Goal: Transaction & Acquisition: Book appointment/travel/reservation

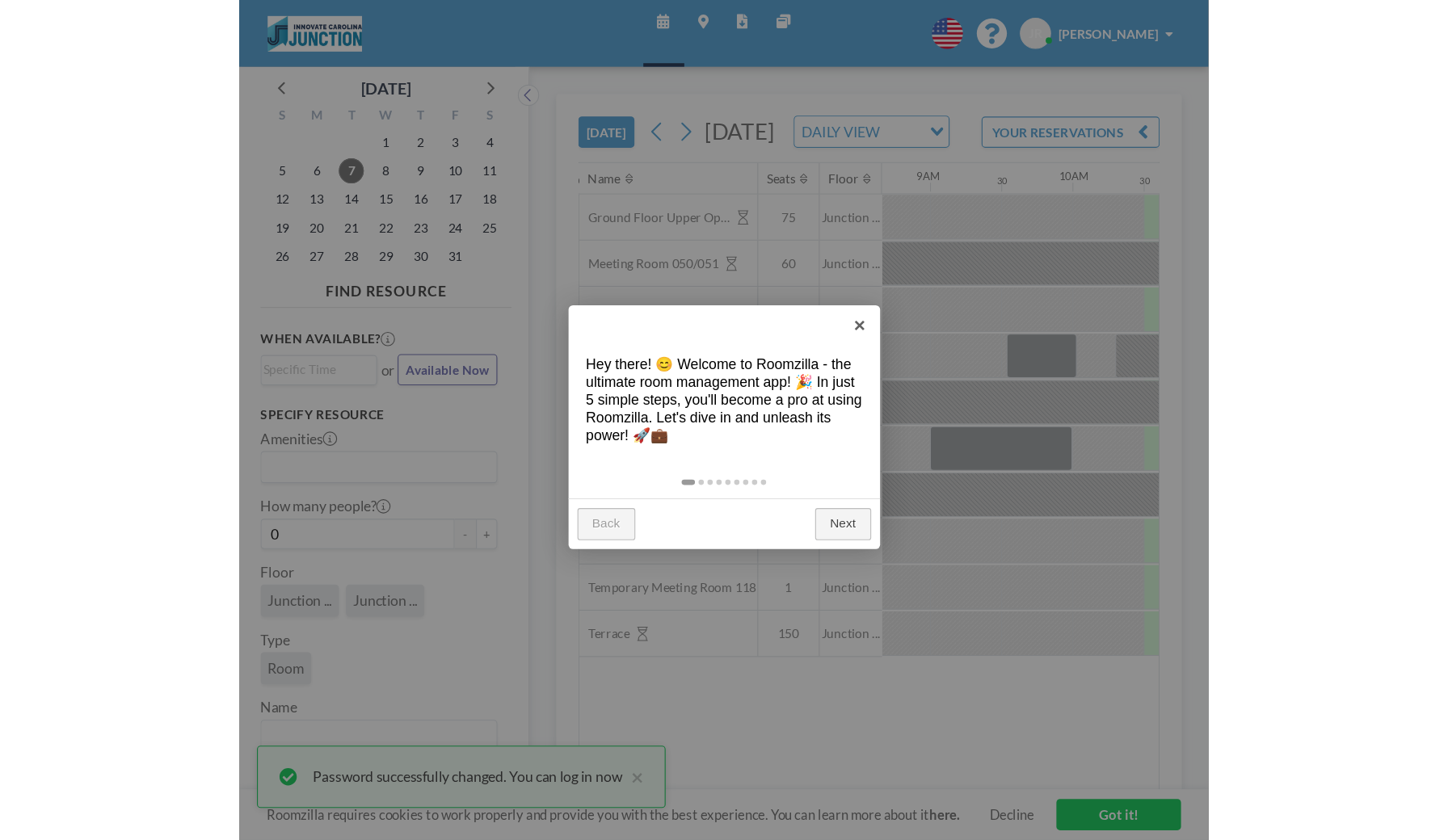
scroll to position [0, 1293]
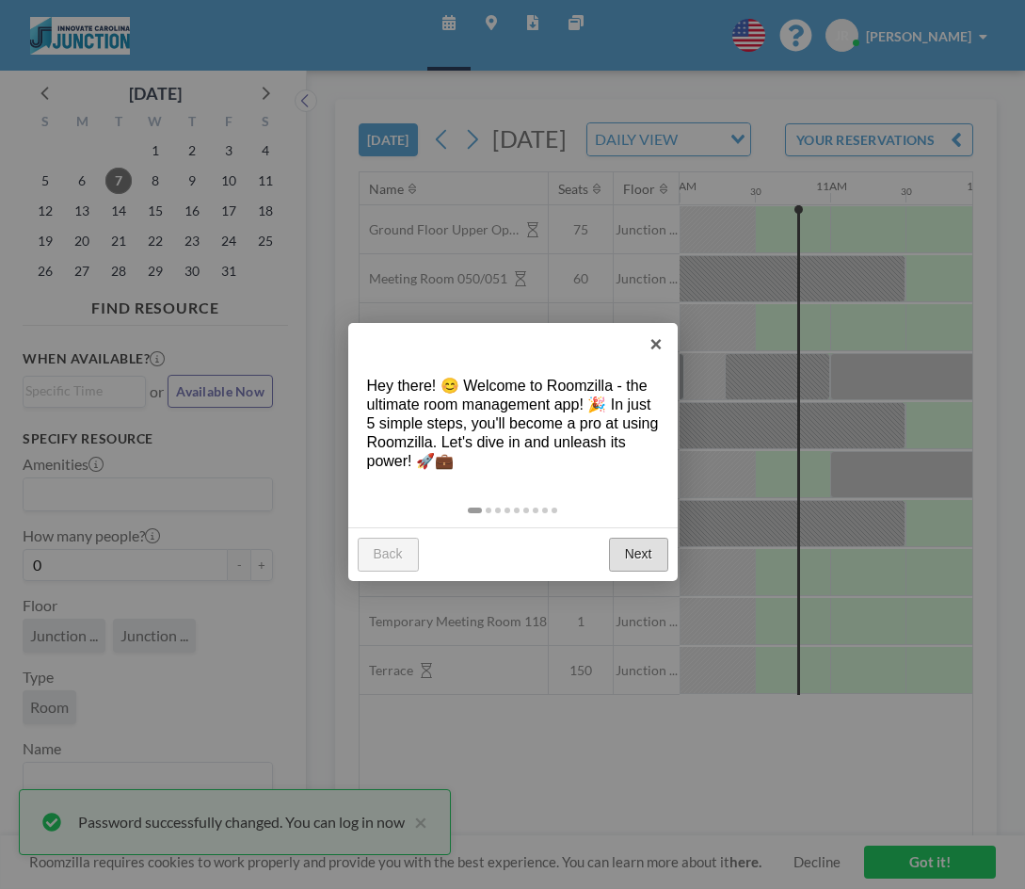
click at [641, 555] on link "Next" at bounding box center [638, 555] width 59 height 34
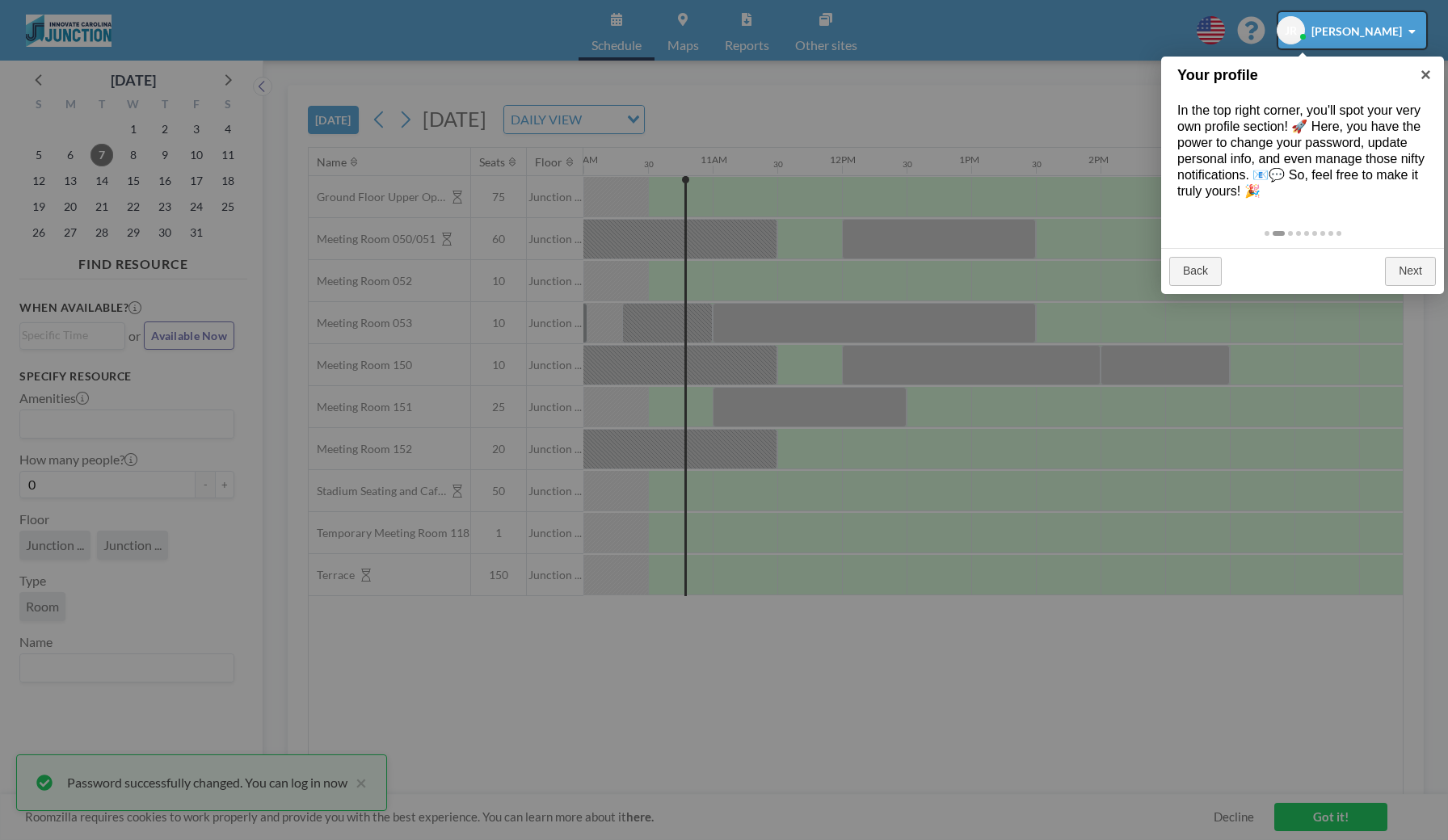
click at [879, 45] on div at bounding box center [1352, 30] width 148 height 36
click at [879, 25] on div at bounding box center [1352, 30] width 148 height 36
click at [879, 29] on div at bounding box center [1352, 30] width 148 height 36
click at [362, 762] on div at bounding box center [724, 420] width 1448 height 840
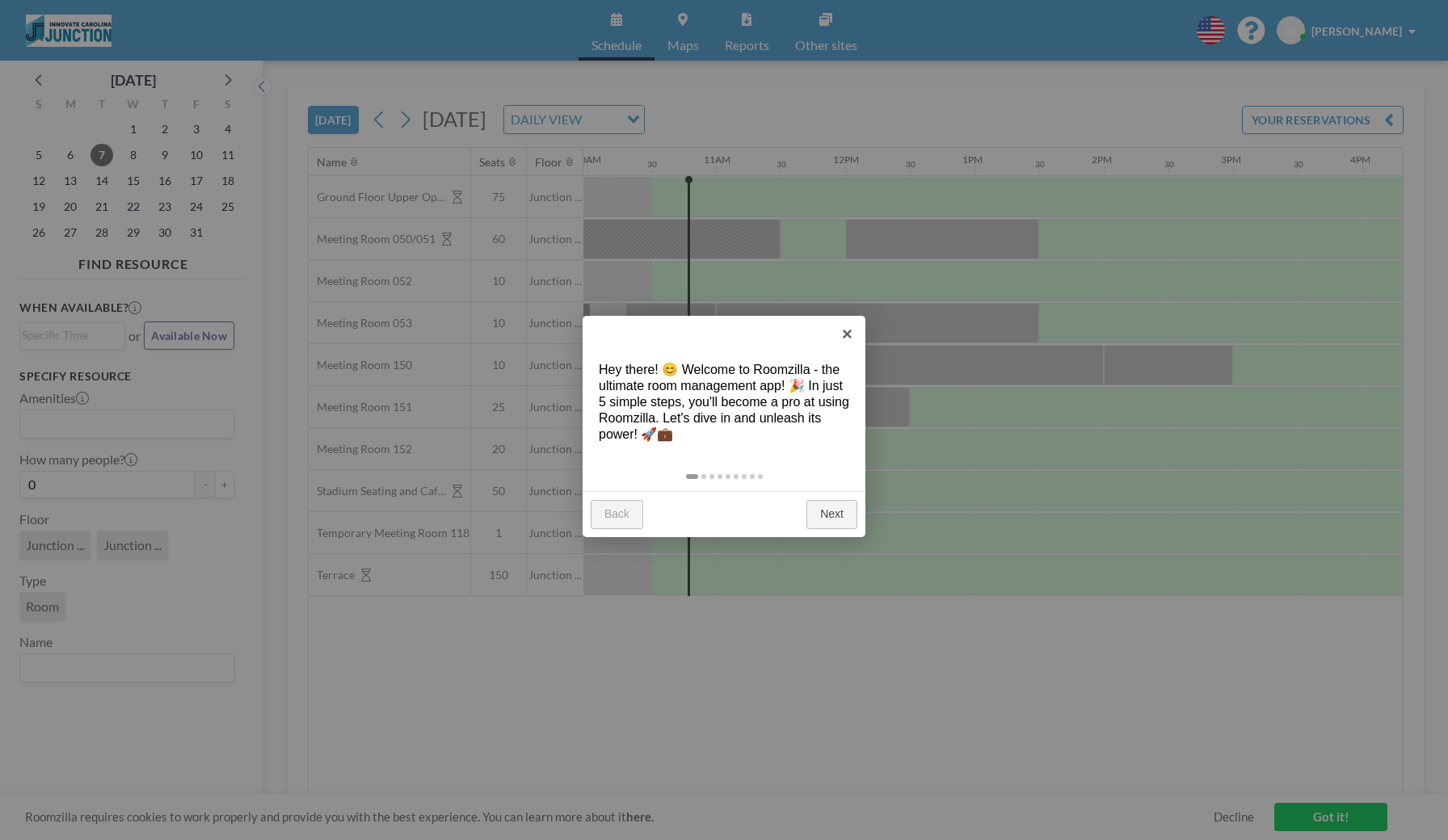
scroll to position [0, 1293]
click at [828, 518] on link "Next" at bounding box center [832, 515] width 51 height 29
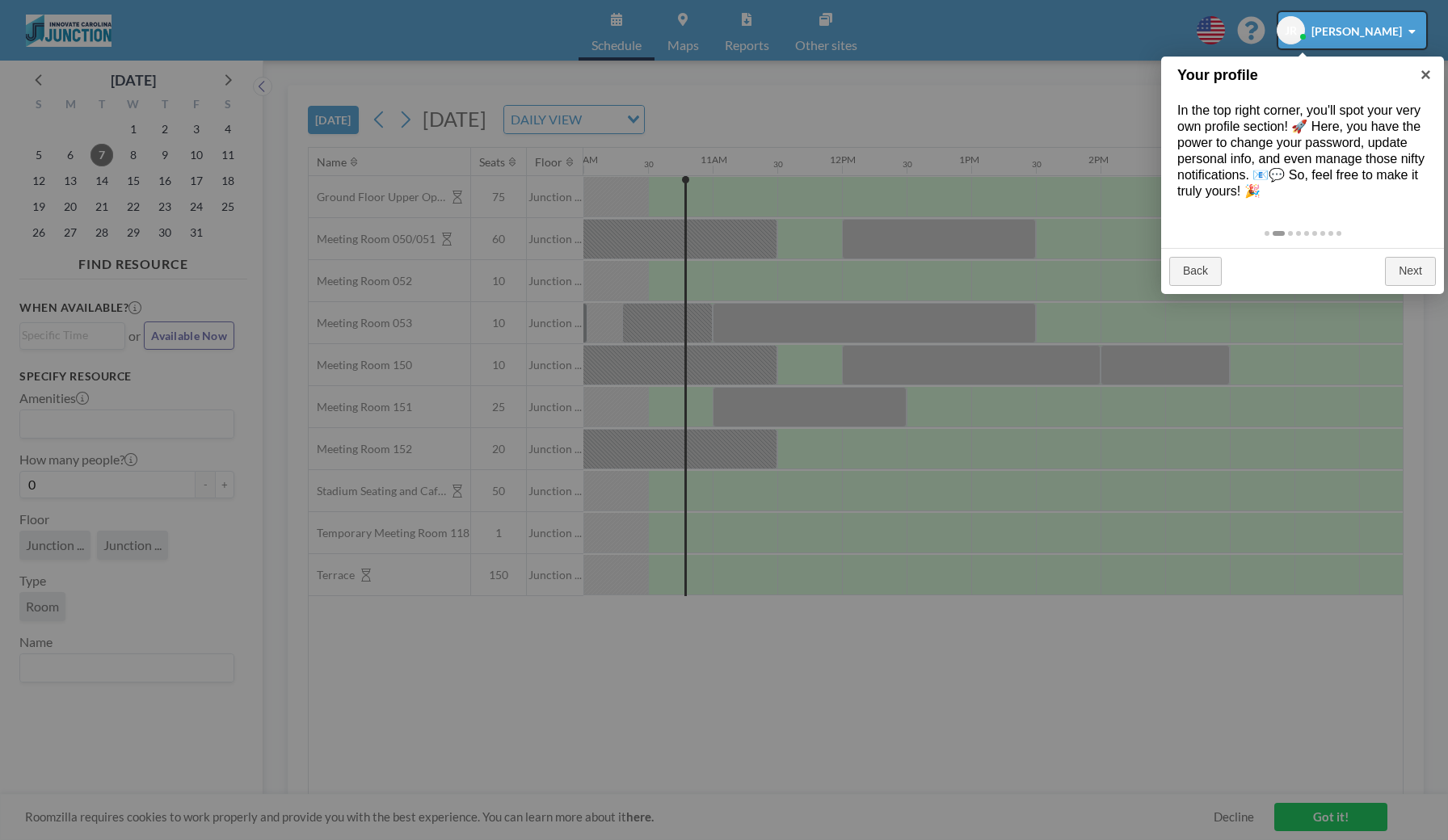
click at [1298, 30] on div at bounding box center [1352, 30] width 148 height 36
click at [1430, 34] on div at bounding box center [724, 420] width 1448 height 840
click at [1416, 34] on div at bounding box center [1352, 30] width 148 height 36
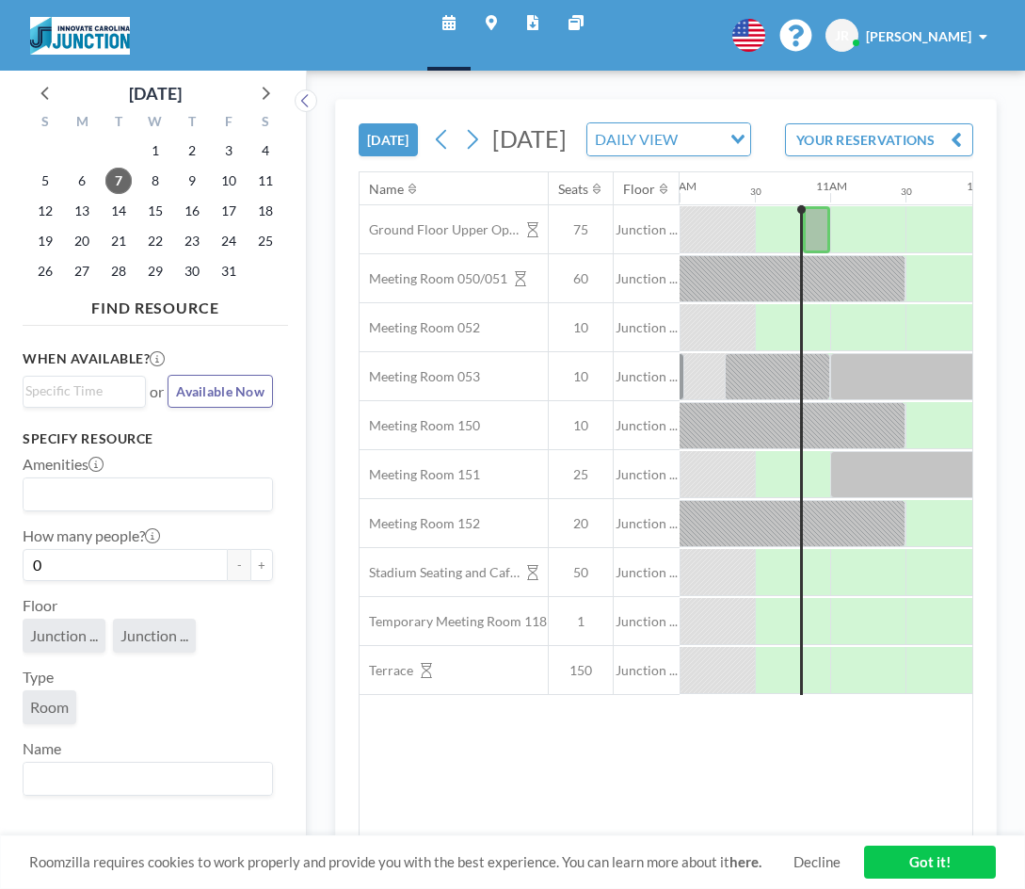
click at [897, 41] on span "[PERSON_NAME]" at bounding box center [918, 36] width 105 height 16
click at [848, 33] on span "JR" at bounding box center [842, 35] width 14 height 17
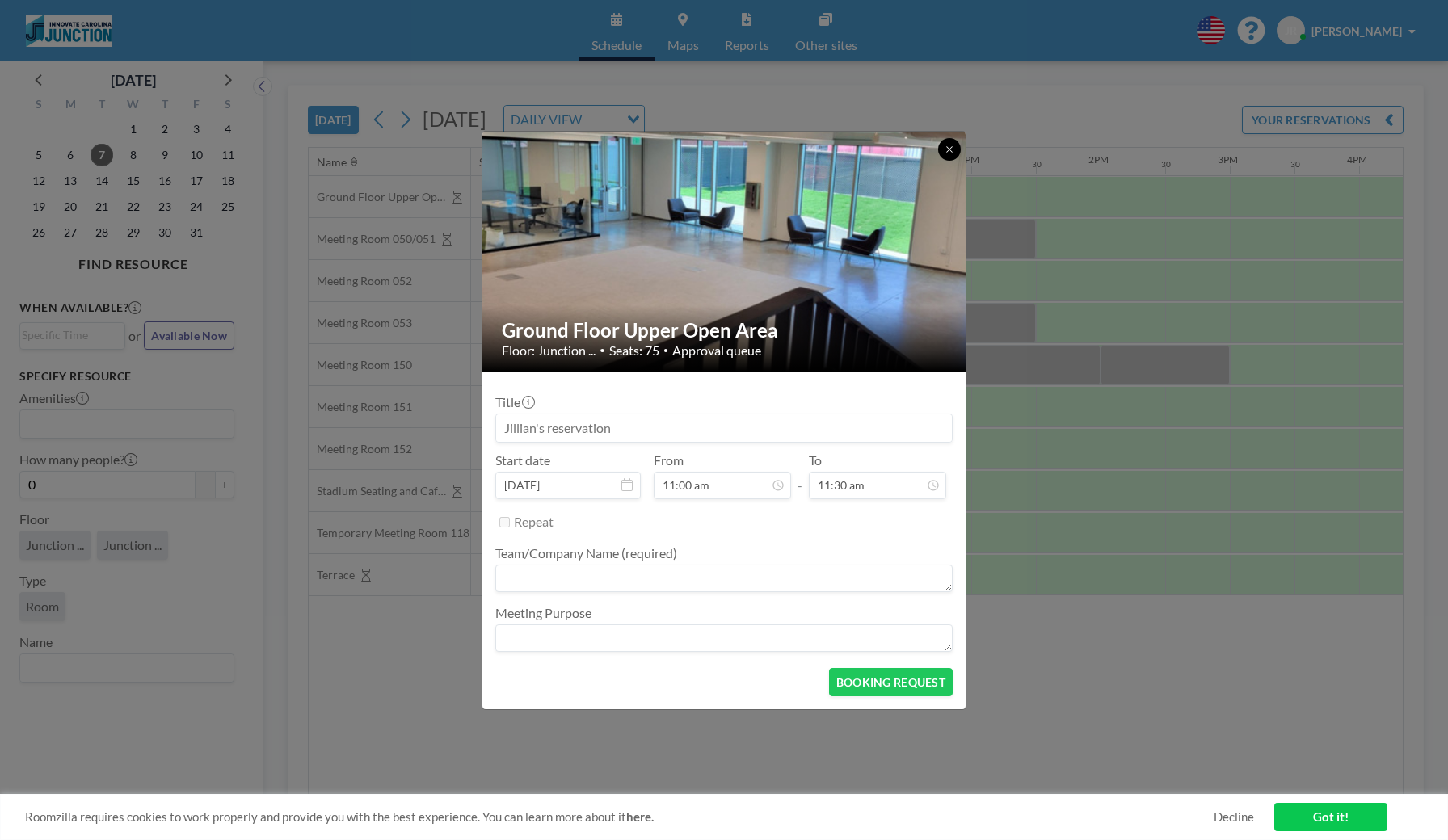
click at [950, 147] on icon at bounding box center [949, 149] width 9 height 9
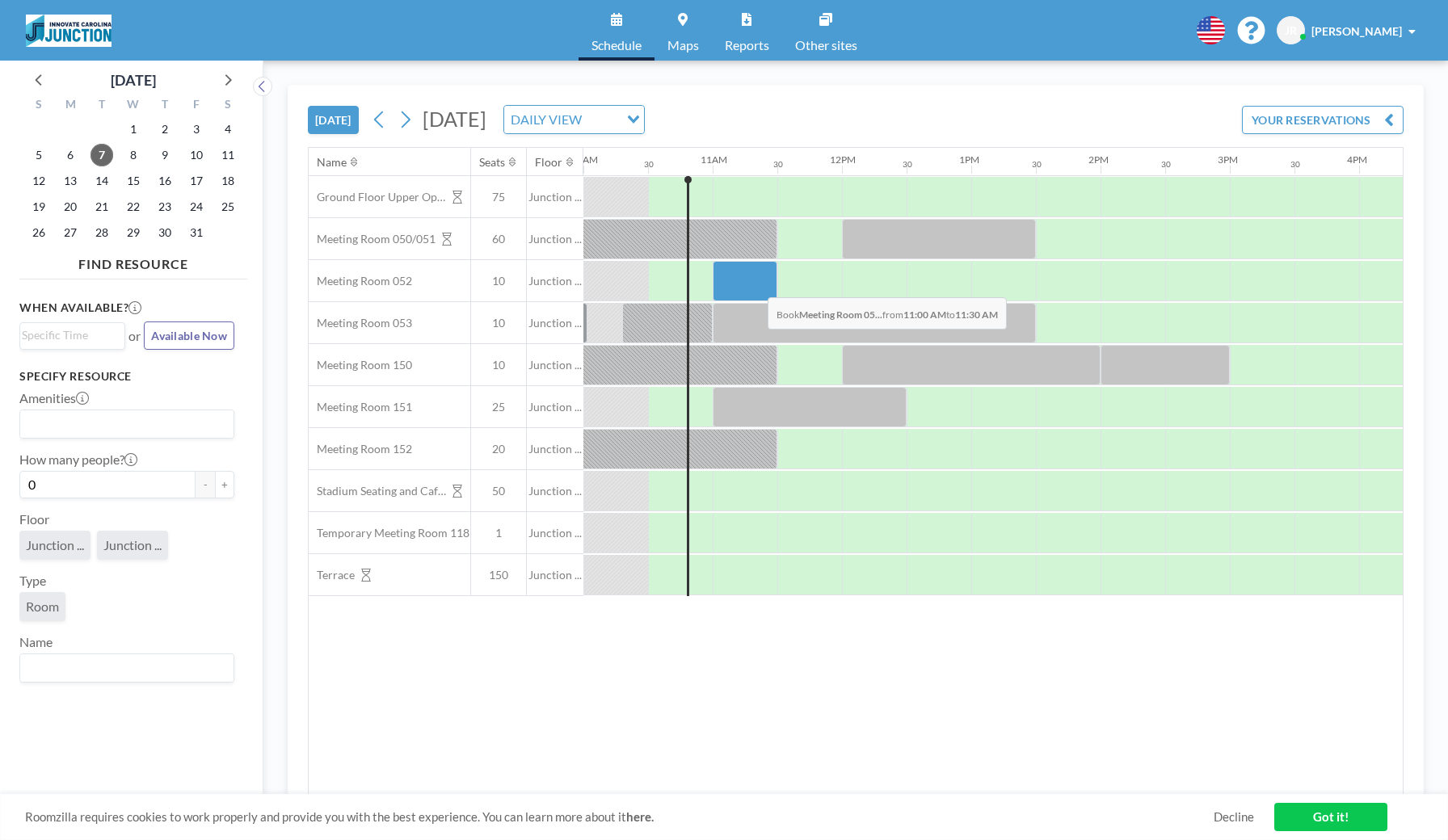
click at [754, 285] on div at bounding box center [744, 281] width 64 height 40
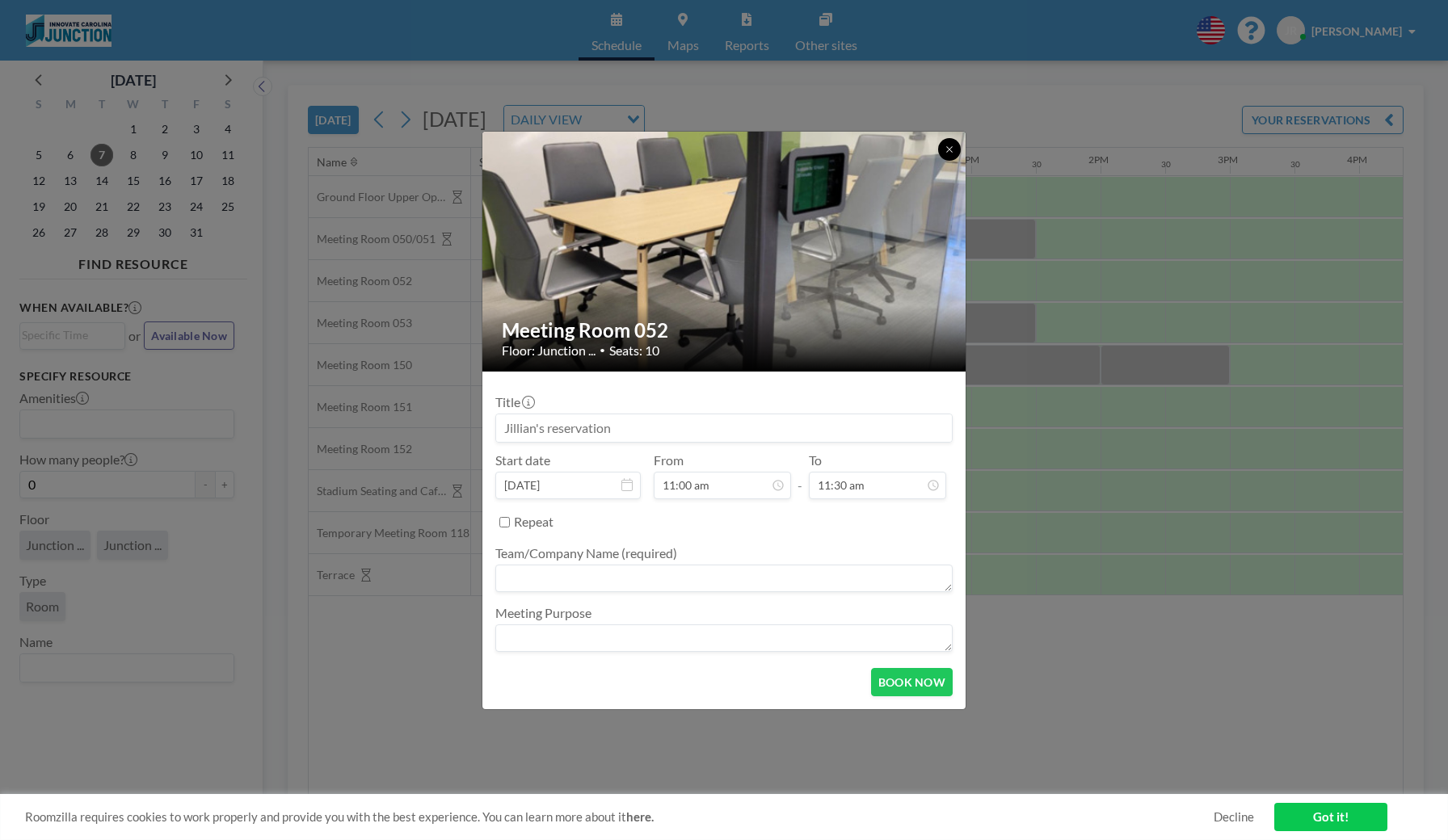
click at [947, 152] on icon at bounding box center [949, 148] width 6 height 6
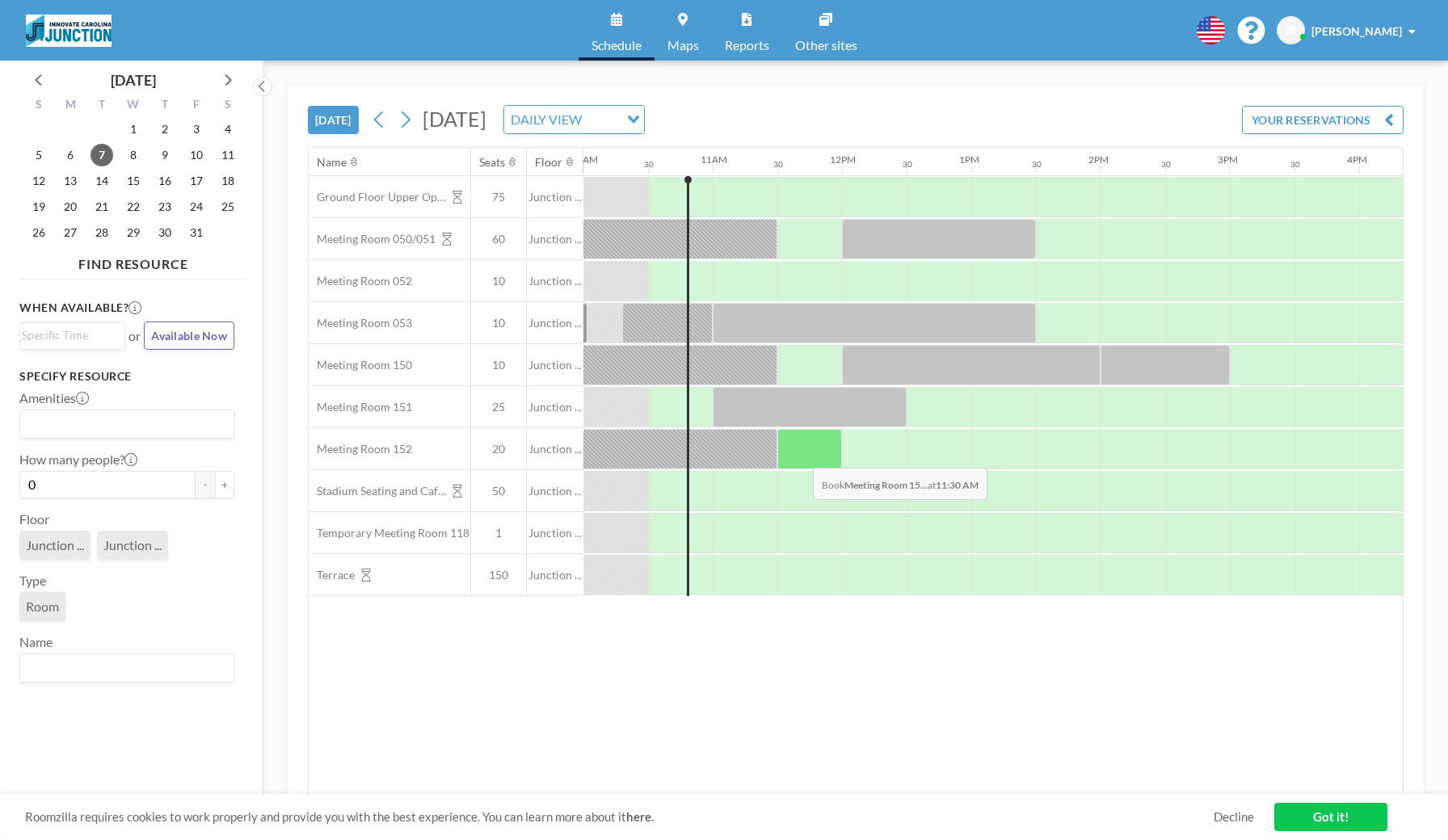
click at [800, 456] on div at bounding box center [809, 449] width 64 height 40
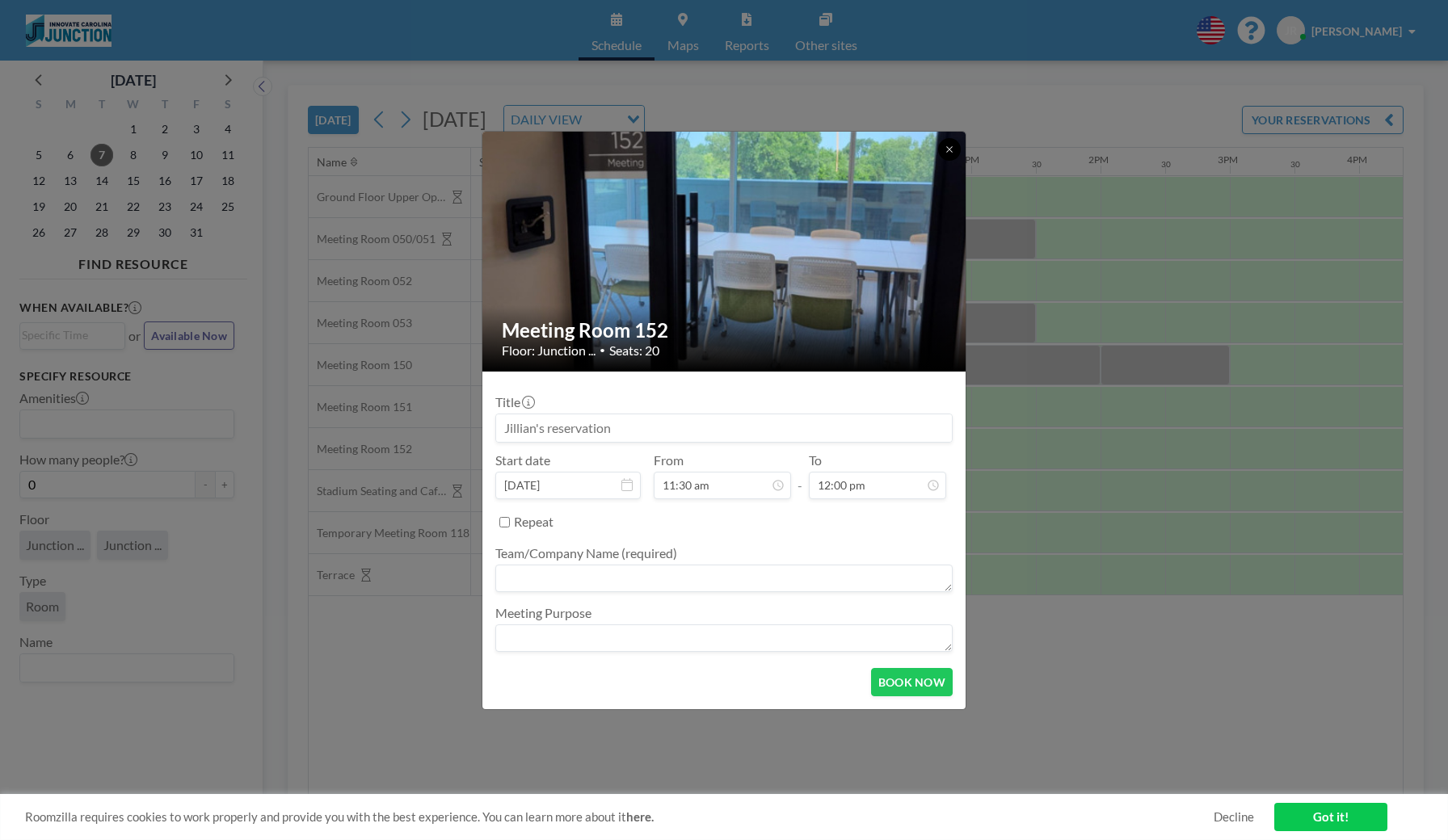
click at [945, 143] on button at bounding box center [949, 149] width 22 height 22
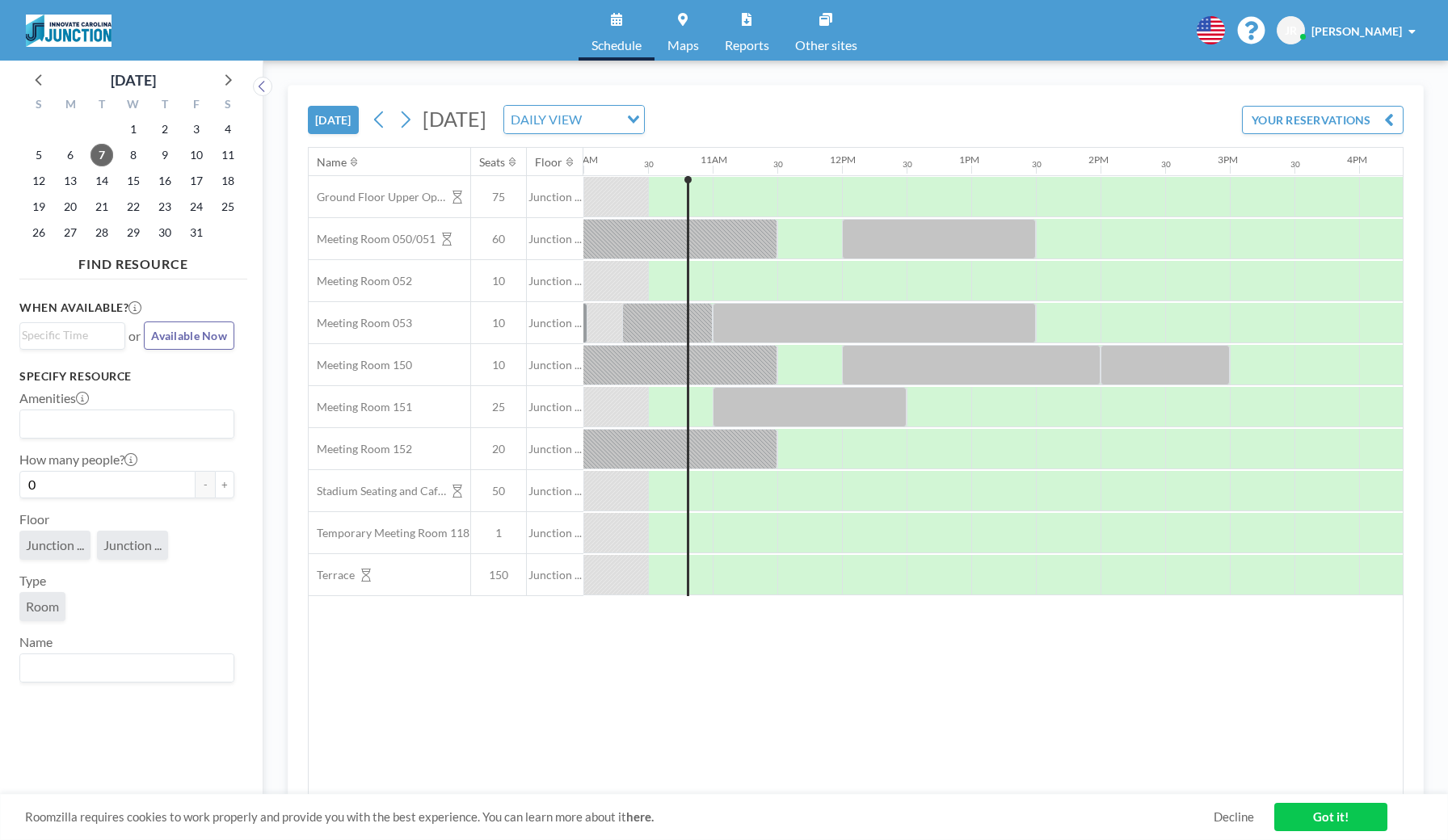
click at [567, 450] on span "Junction ..." at bounding box center [555, 449] width 57 height 15
click at [569, 164] on icon at bounding box center [570, 162] width 7 height 10
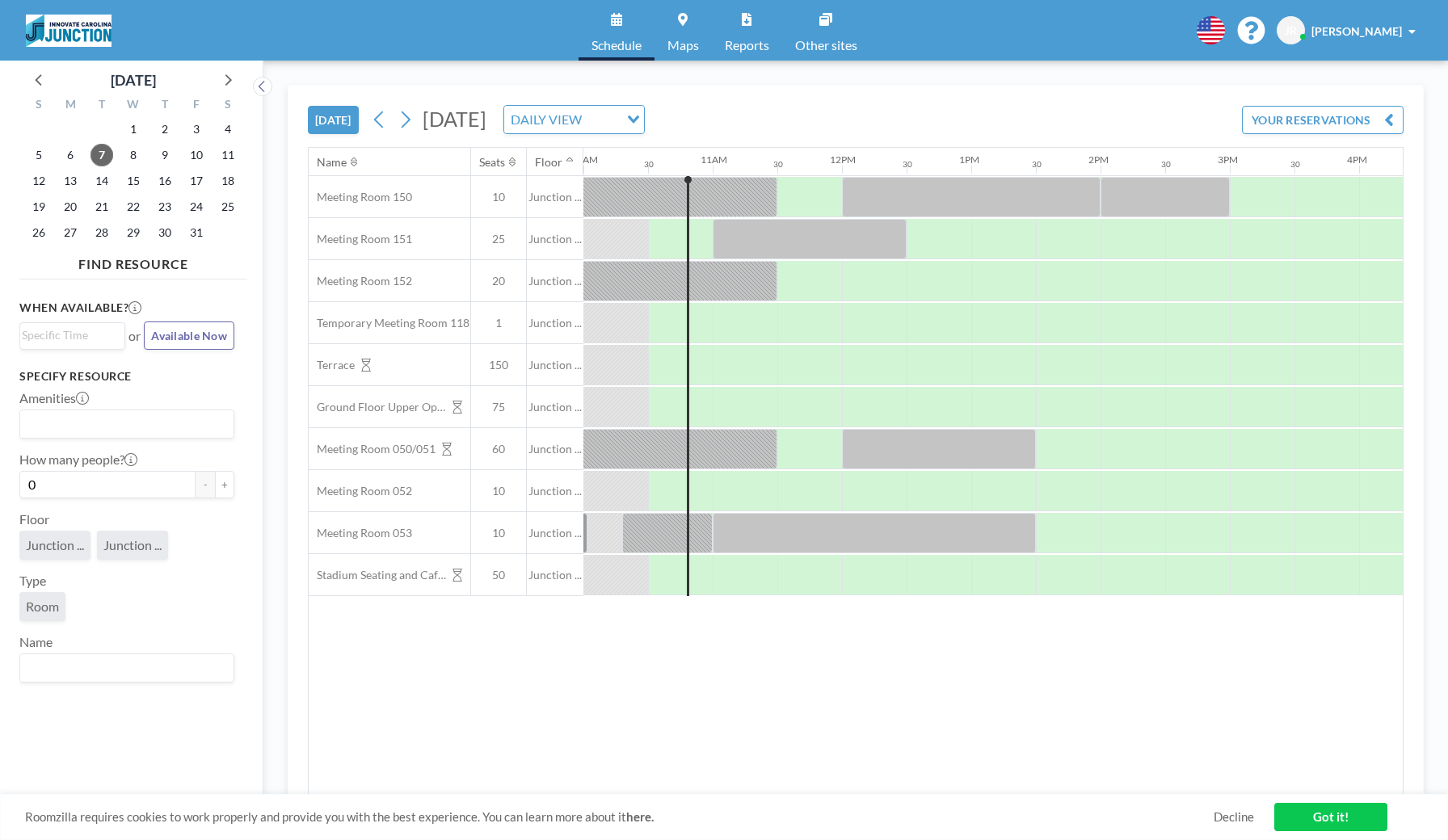
click at [569, 163] on icon at bounding box center [570, 162] width 7 height 10
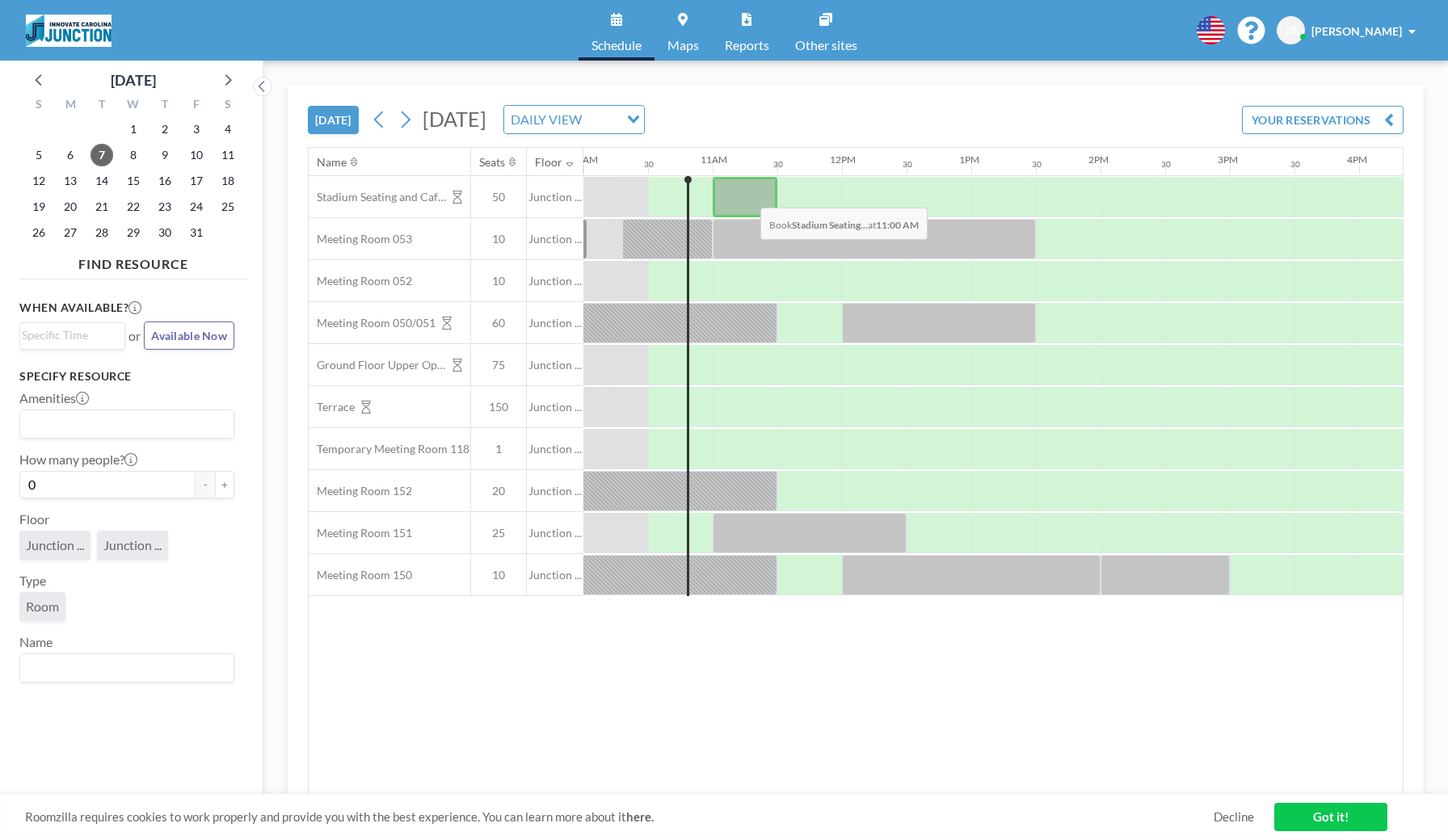
click at [748, 196] on div at bounding box center [744, 196] width 64 height 40
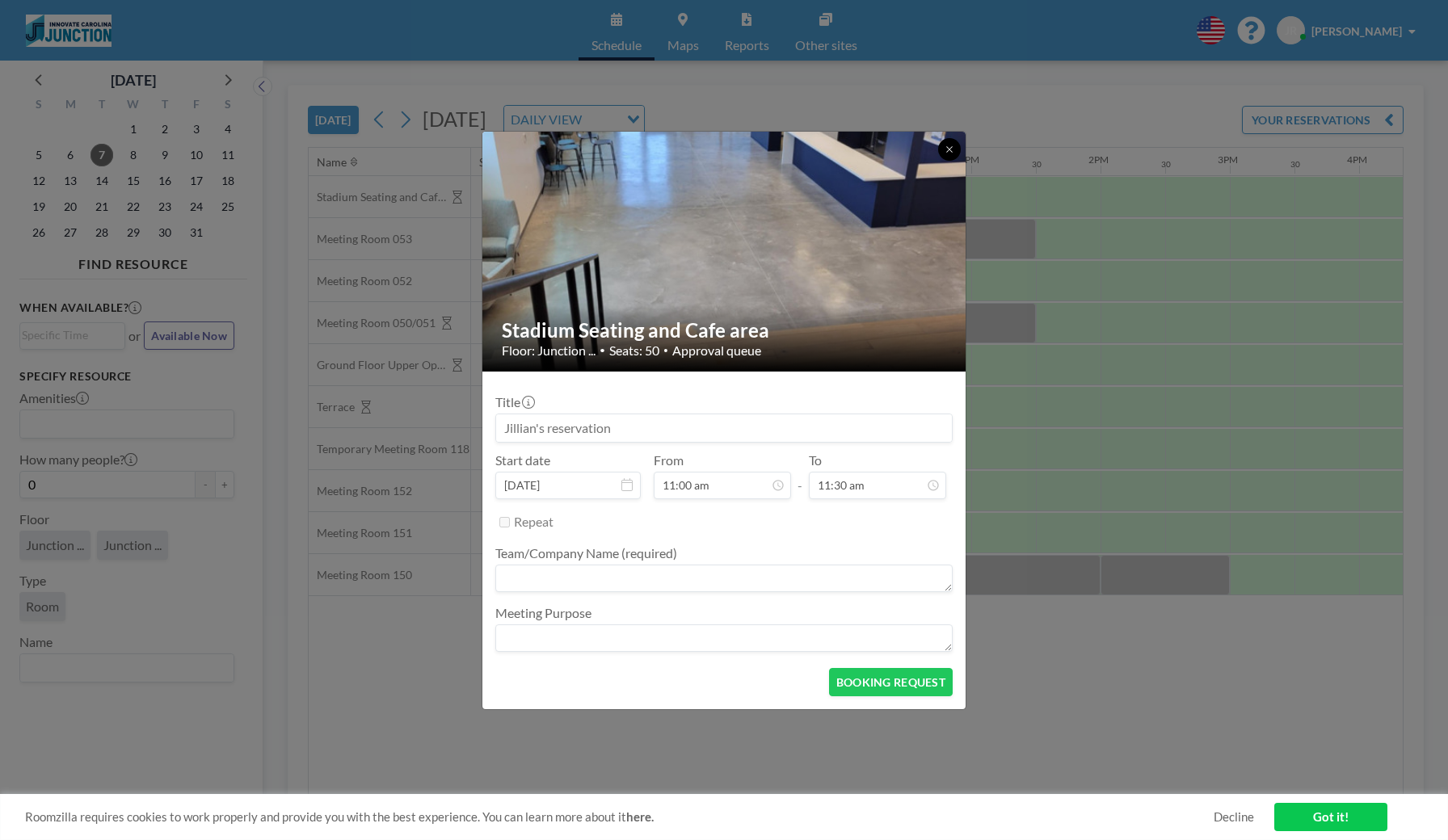
click at [948, 149] on icon at bounding box center [949, 149] width 9 height 9
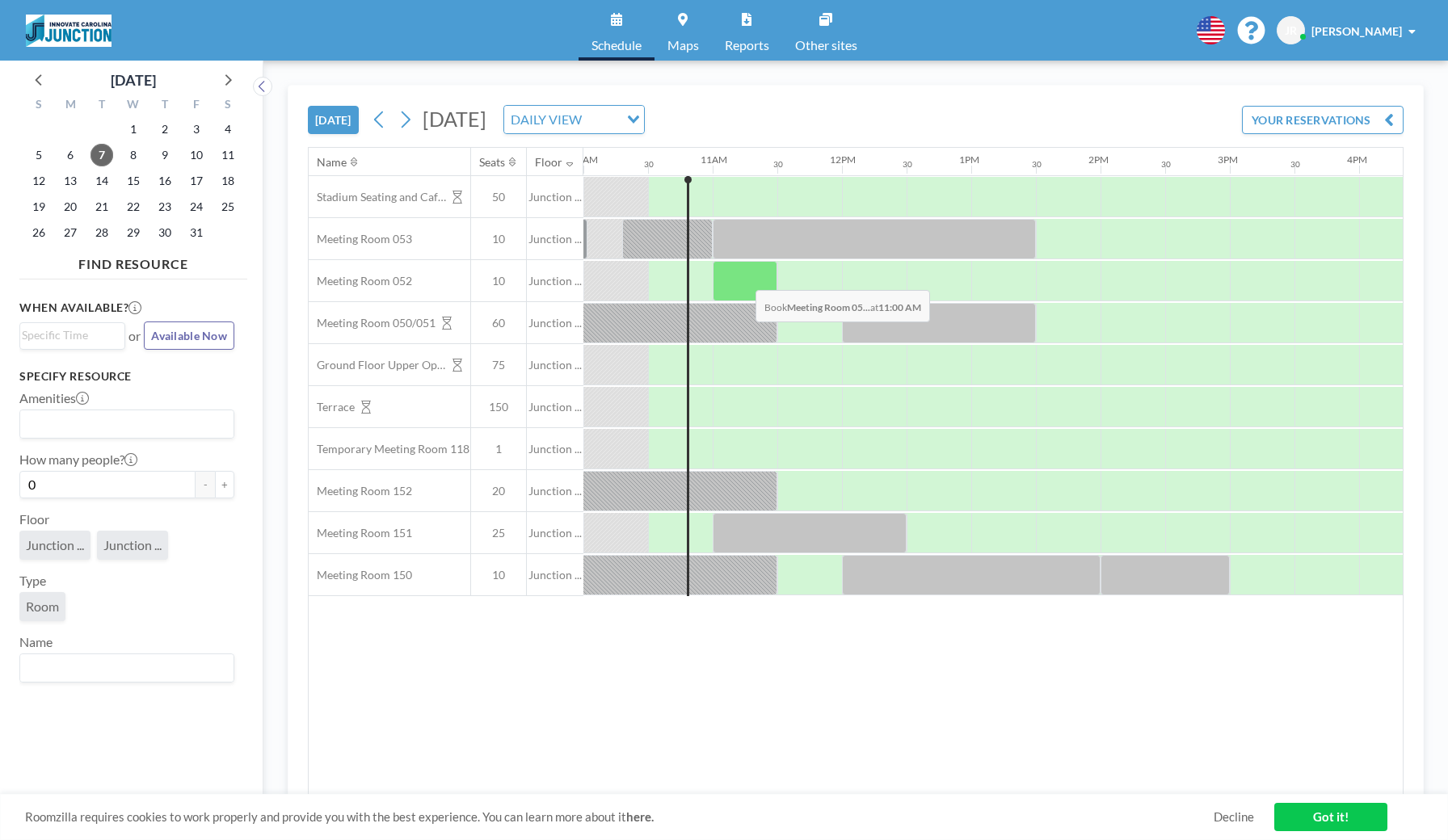
click at [742, 278] on div at bounding box center [744, 281] width 64 height 40
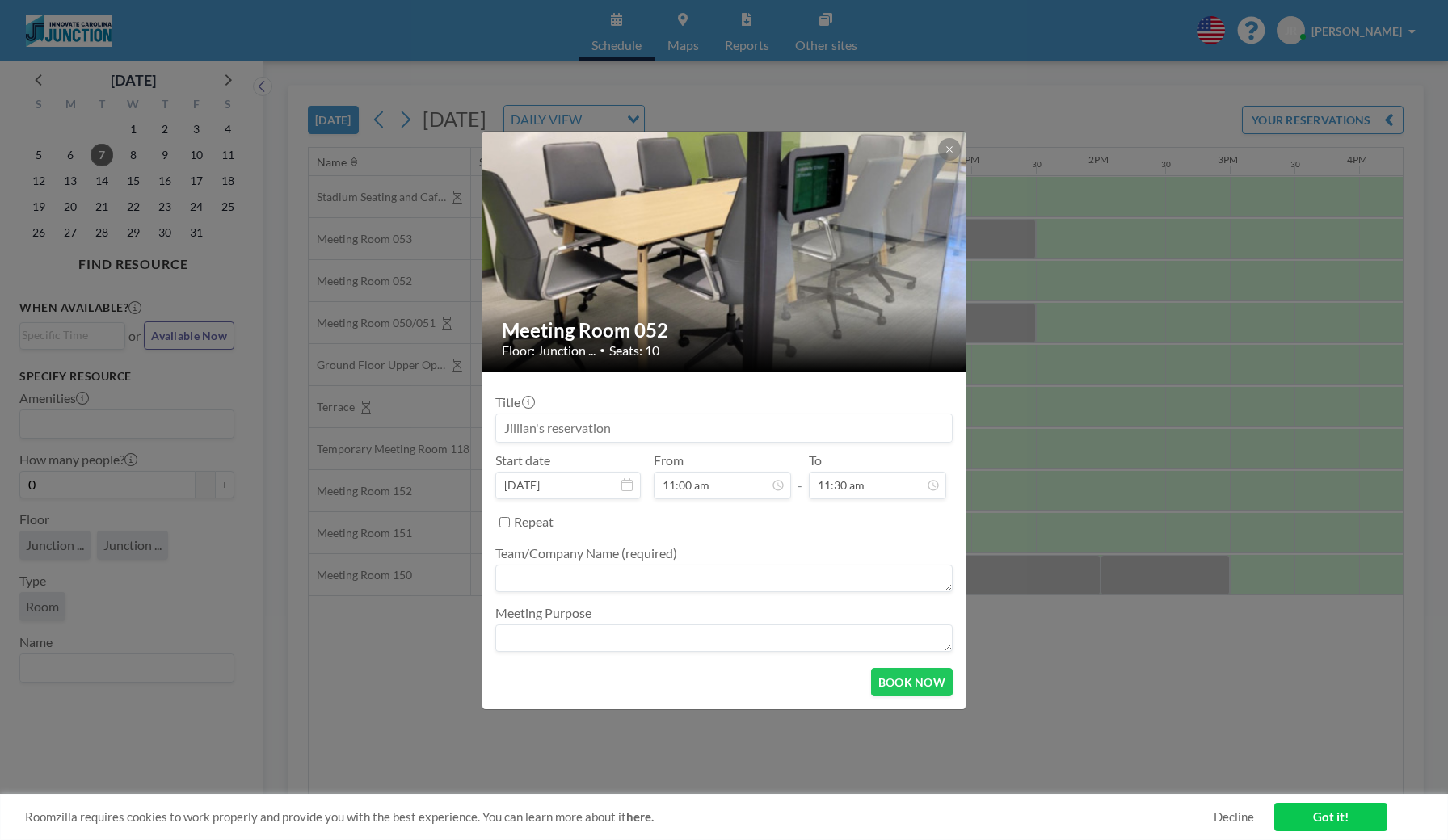
click at [704, 437] on input at bounding box center [724, 428] width 456 height 27
type input "J"
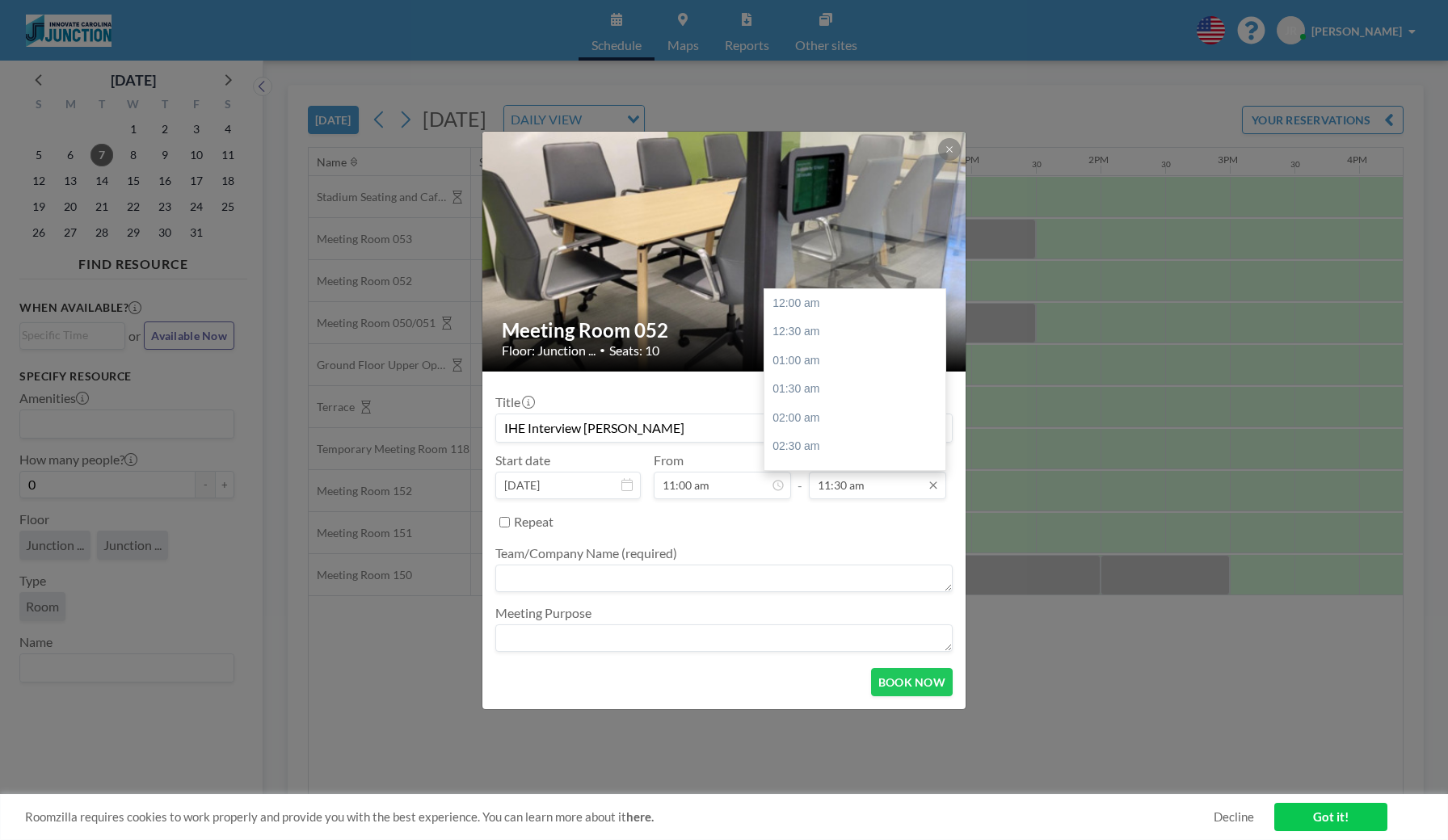
type input "IHE Interview Jillian"
click at [877, 488] on input "11:30 am" at bounding box center [877, 486] width 137 height 27
click at [809, 335] on div "12:00 pm" at bounding box center [855, 343] width 181 height 29
type input "12:00 pm"
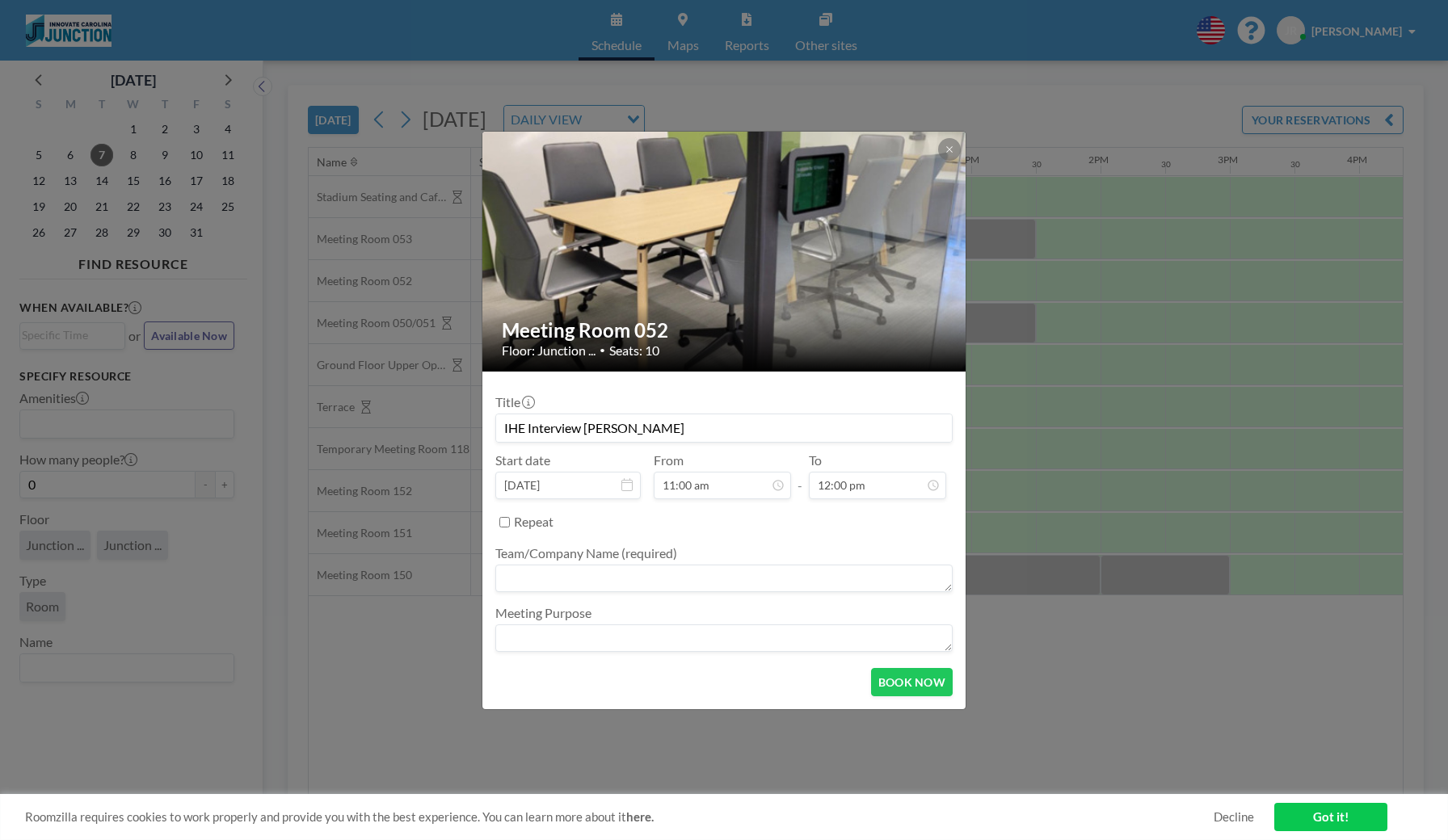
click at [737, 580] on textarea at bounding box center [724, 578] width 457 height 27
type textarea "IHE"
click at [704, 648] on textarea at bounding box center [724, 638] width 457 height 27
type textarea "Informational Interview for IHE Internship"
click at [911, 692] on button "BOOK NOW" at bounding box center [912, 682] width 82 height 28
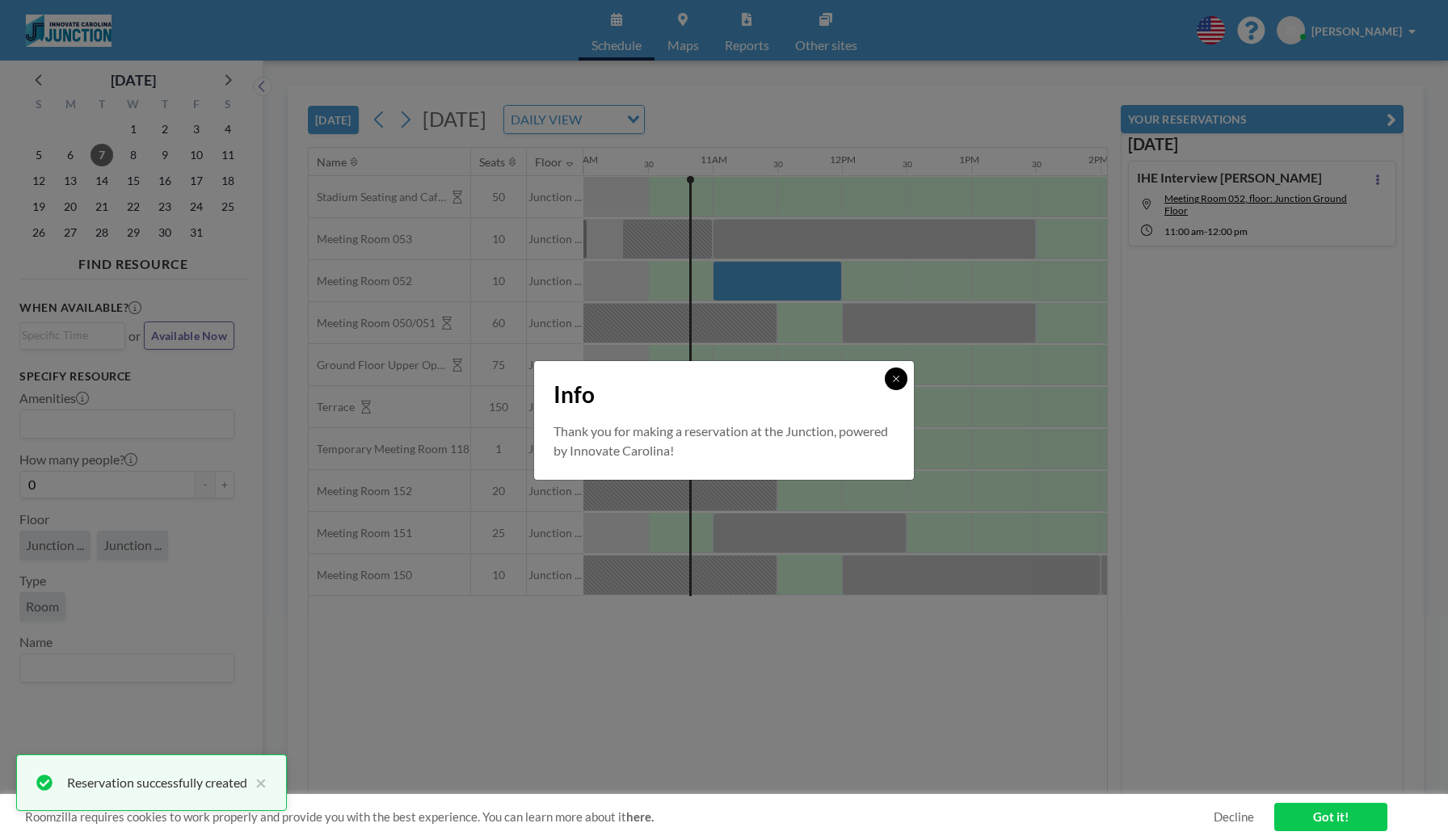
click at [899, 377] on icon at bounding box center [895, 378] width 6 height 6
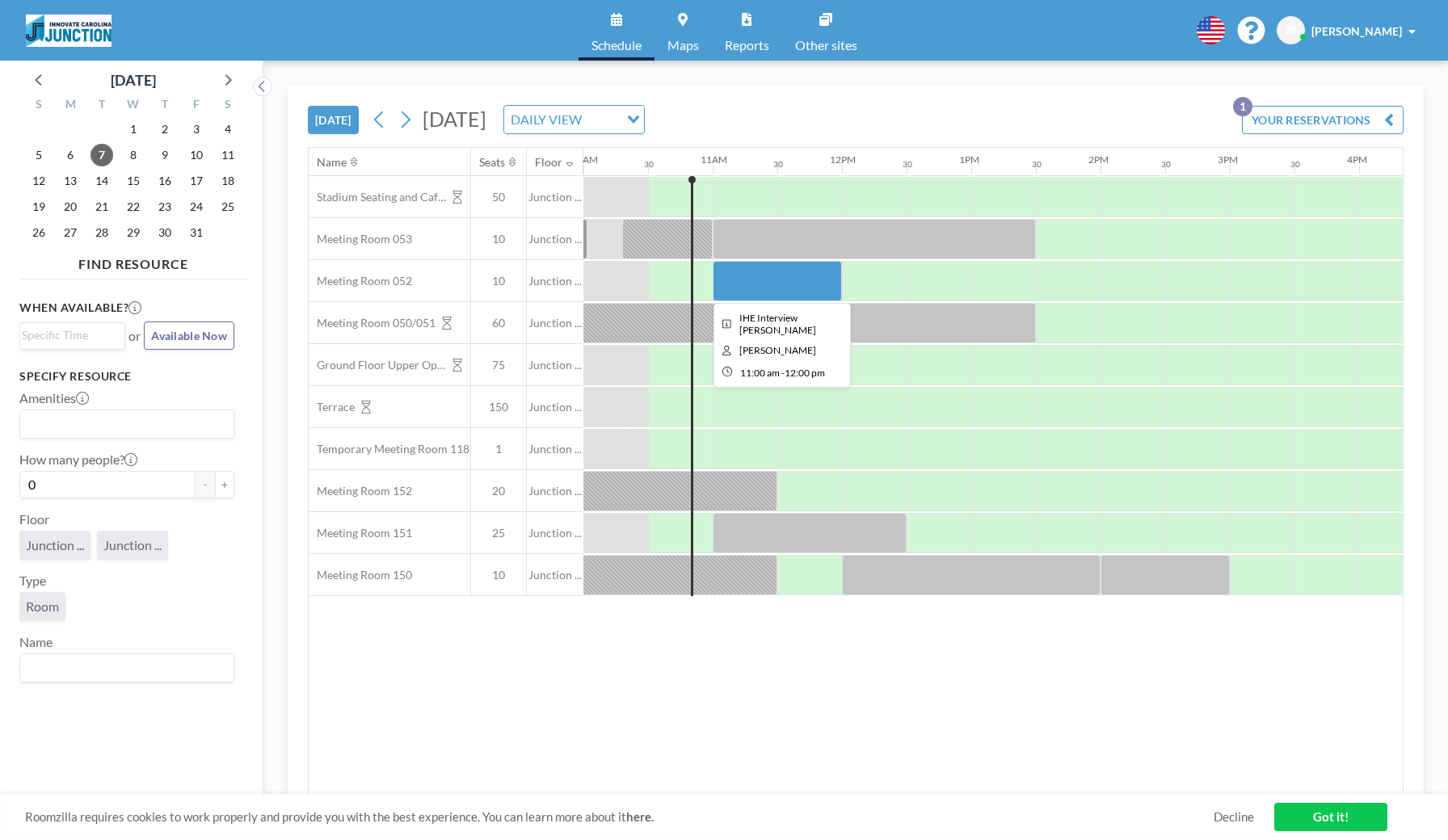
click at [814, 284] on div at bounding box center [777, 281] width 130 height 40
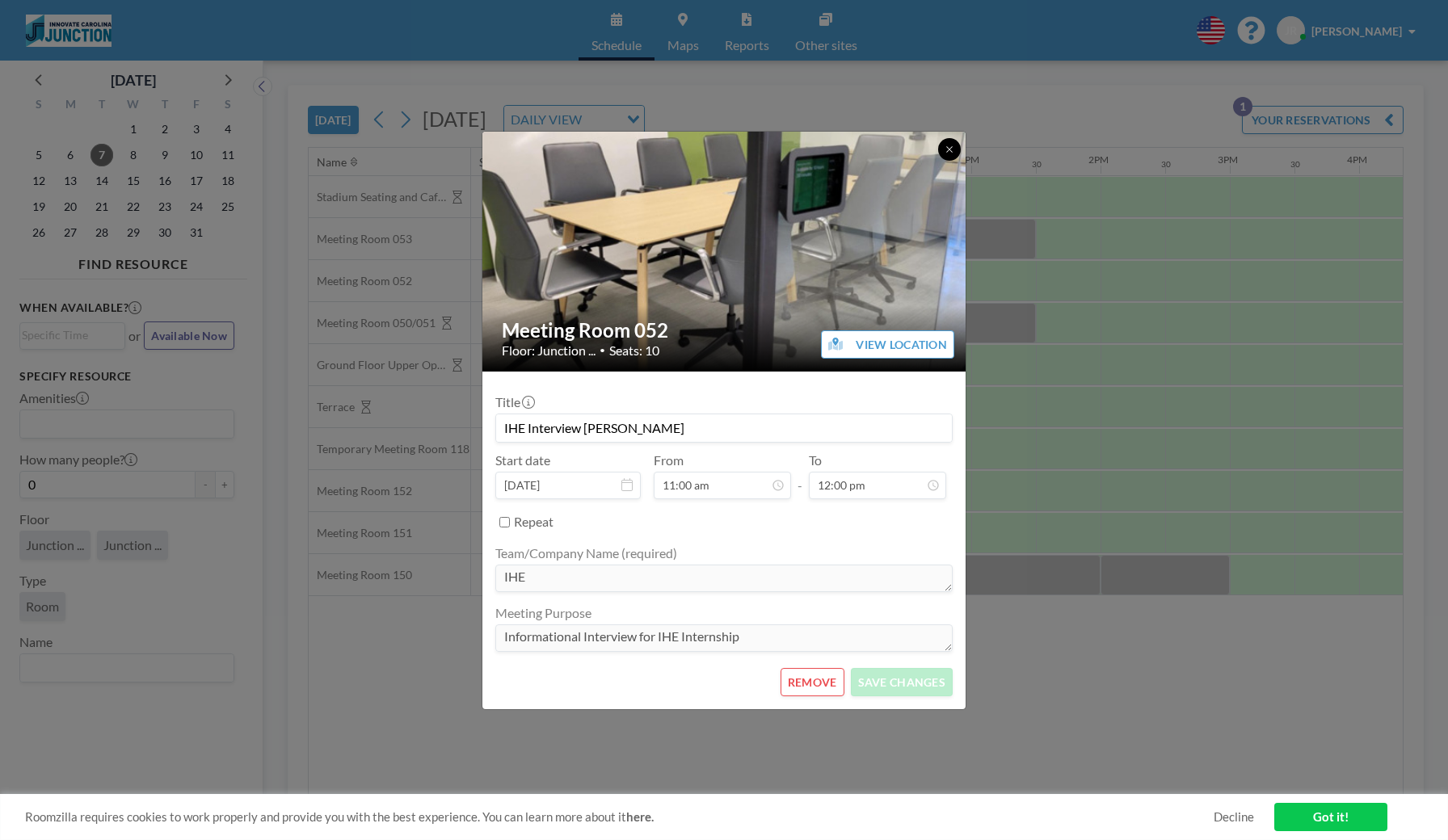
click at [954, 152] on icon at bounding box center [949, 149] width 9 height 9
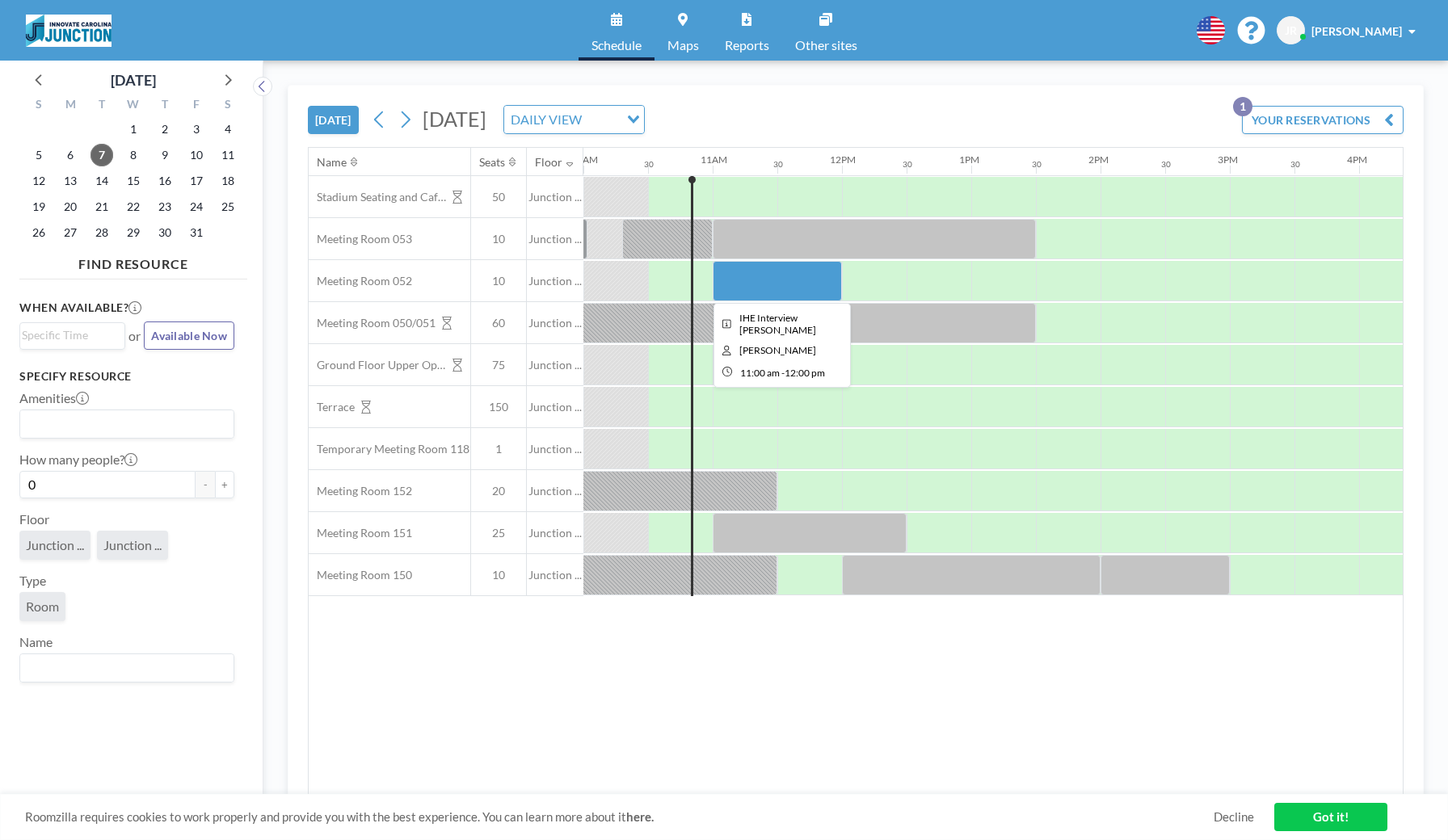
click at [808, 276] on div at bounding box center [777, 281] width 130 height 40
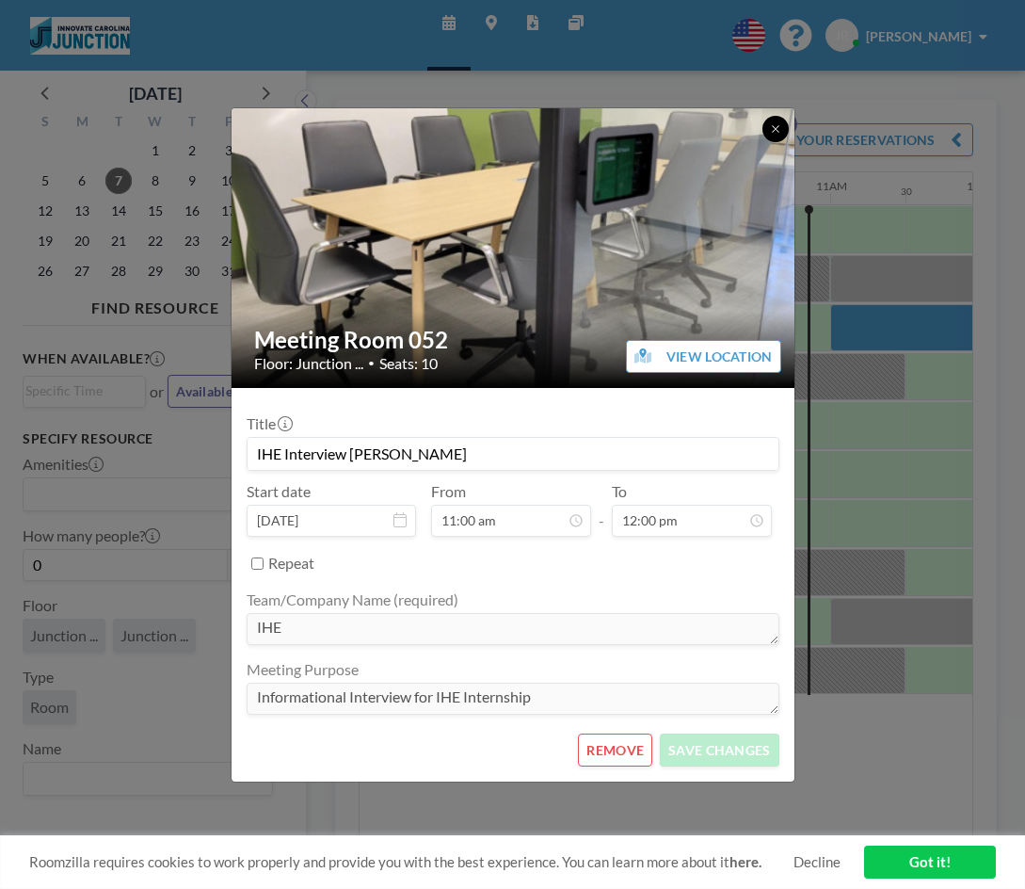
click at [770, 128] on icon at bounding box center [775, 128] width 11 height 11
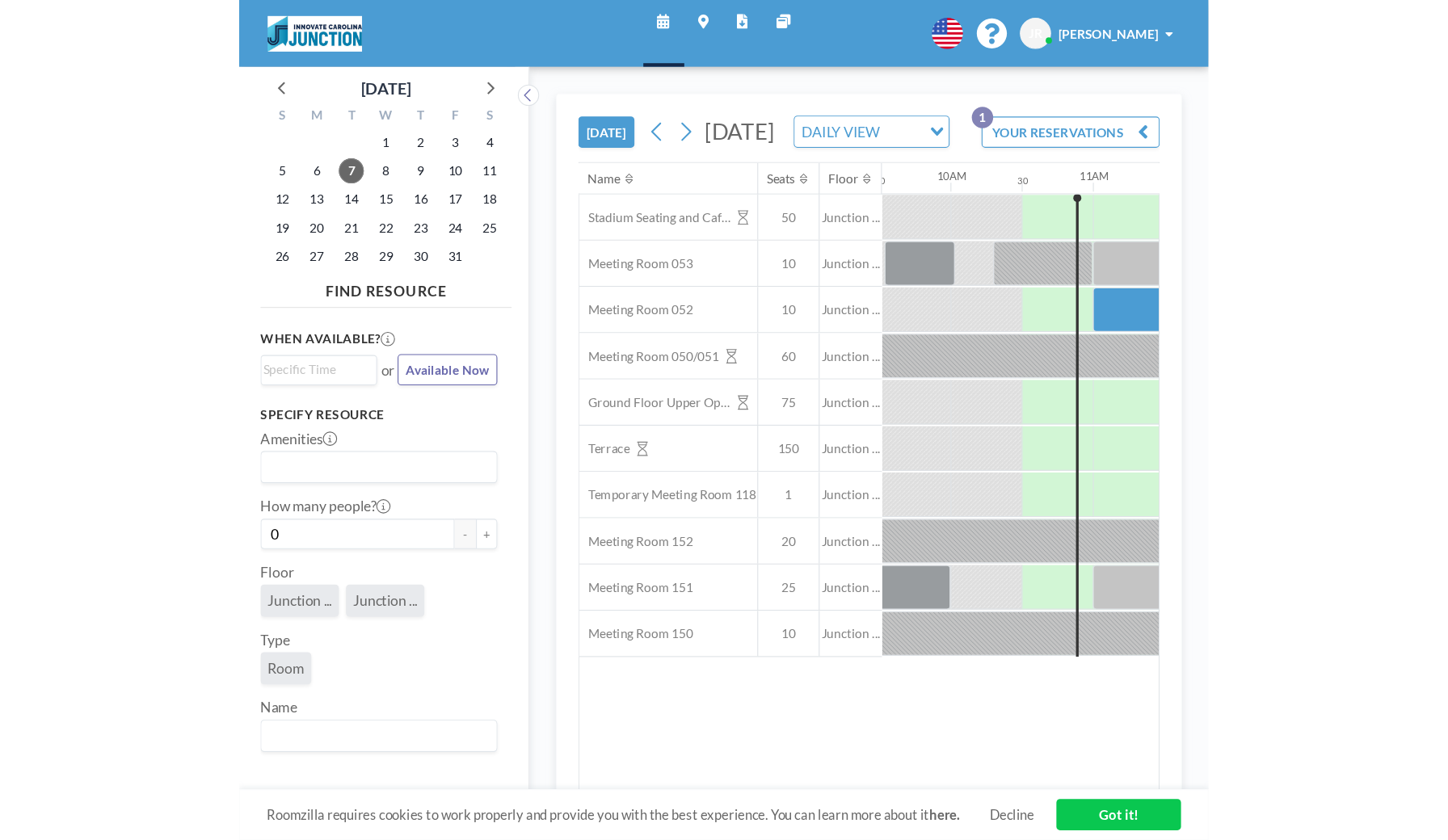
scroll to position [0, 1293]
